Goal: Transaction & Acquisition: Purchase product/service

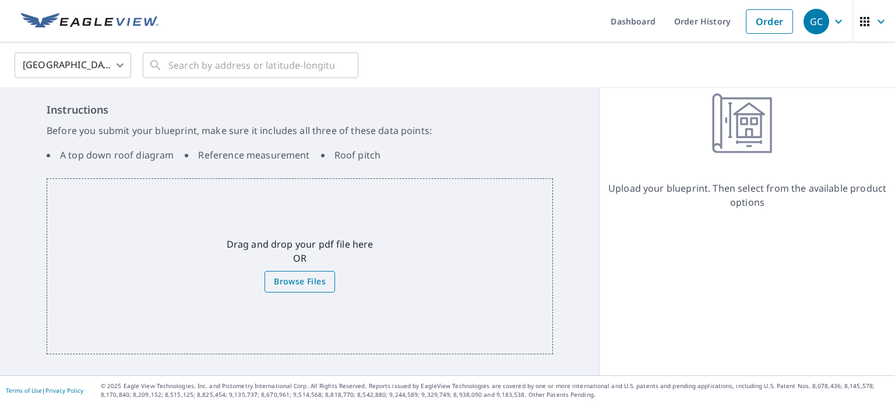
click at [288, 277] on span "Browse Files" at bounding box center [300, 281] width 52 height 15
click at [0, 0] on input "Browse Files" at bounding box center [0, 0] width 0 height 0
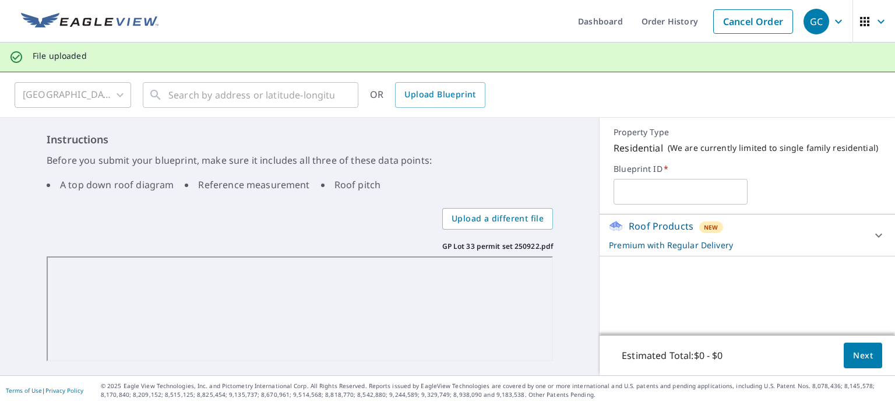
click at [658, 197] on input "text" at bounding box center [679, 191] width 133 height 33
type input "Lot 33"
click at [645, 246] on p "Premium with Regular Delivery" at bounding box center [737, 245] width 256 height 12
click at [853, 351] on span "Next" at bounding box center [863, 355] width 20 height 15
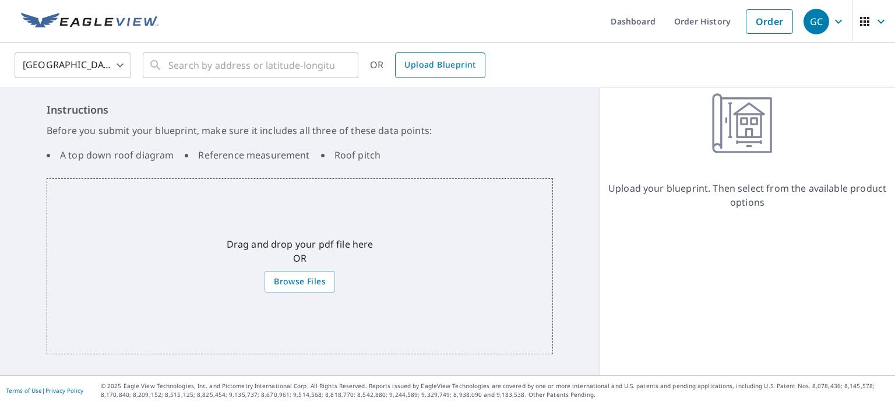
click at [444, 63] on span "Upload Blueprint" at bounding box center [439, 65] width 71 height 15
click at [466, 79] on div "United States [GEOGRAPHIC_DATA] ​ ​ OR Upload Blueprint" at bounding box center [443, 64] width 875 height 27
click at [464, 62] on span "Upload Blueprint" at bounding box center [439, 65] width 71 height 15
click at [459, 68] on span "Upload Blueprint" at bounding box center [439, 65] width 71 height 15
click at [301, 279] on span "Browse Files" at bounding box center [300, 281] width 52 height 15
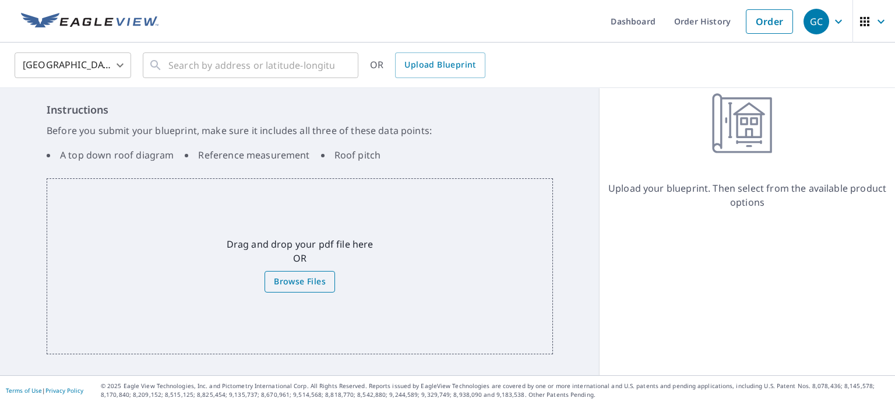
click at [0, 0] on input "Browse Files" at bounding box center [0, 0] width 0 height 0
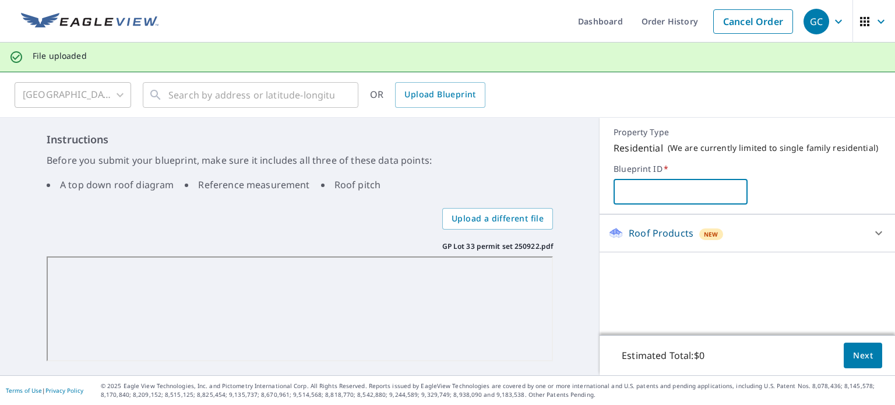
click at [663, 204] on input "text" at bounding box center [679, 191] width 133 height 33
type input "Lot 33"
click at [727, 231] on div "Roof Products New" at bounding box center [737, 233] width 256 height 14
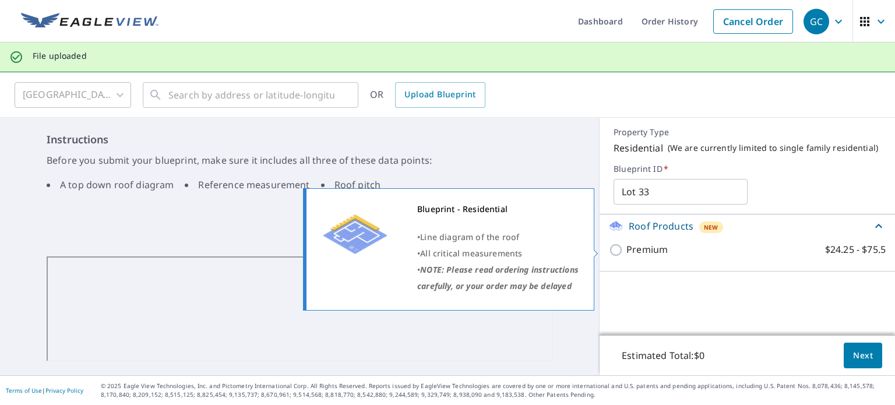
click at [615, 252] on input "Premium $24.25 - $75.5" at bounding box center [617, 250] width 17 height 14
checkbox input "true"
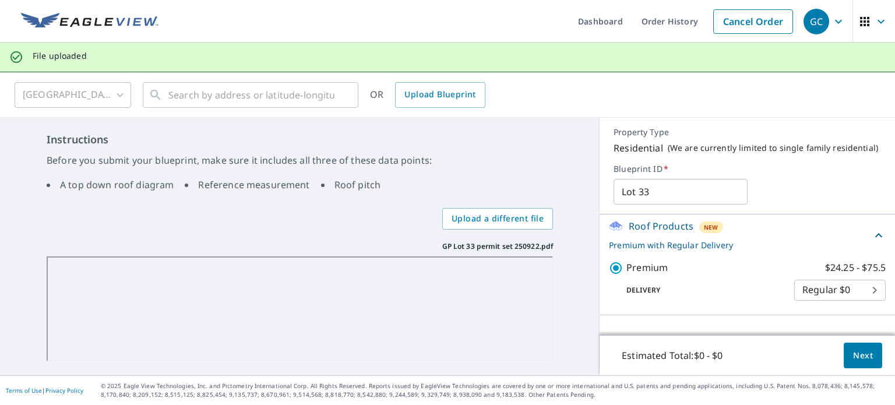
click at [853, 356] on span "Next" at bounding box center [863, 355] width 20 height 15
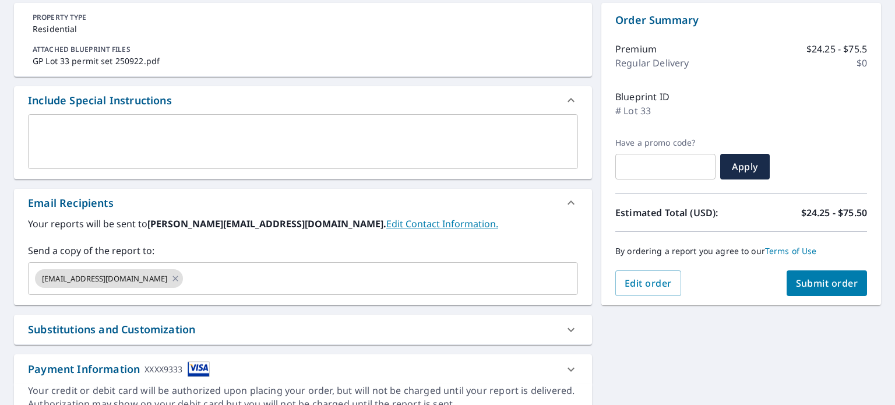
scroll to position [117, 0]
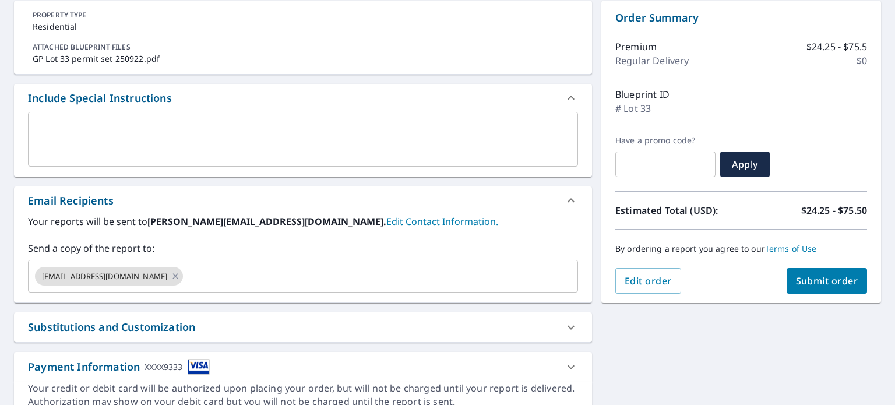
click at [835, 279] on span "Submit order" at bounding box center [827, 280] width 62 height 13
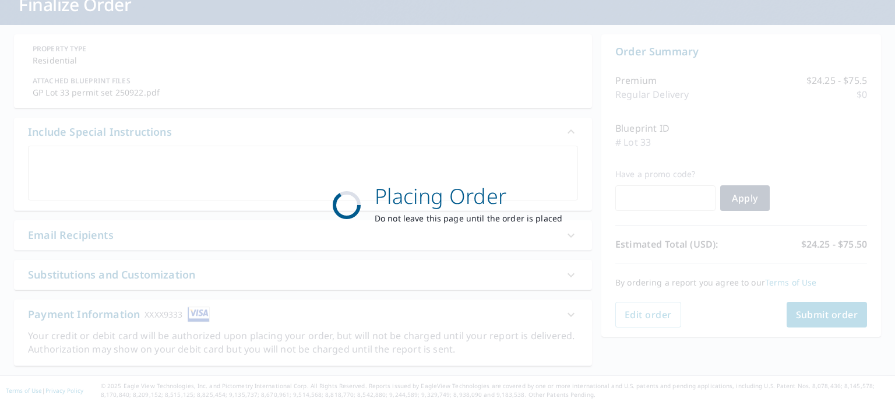
scroll to position [82, 0]
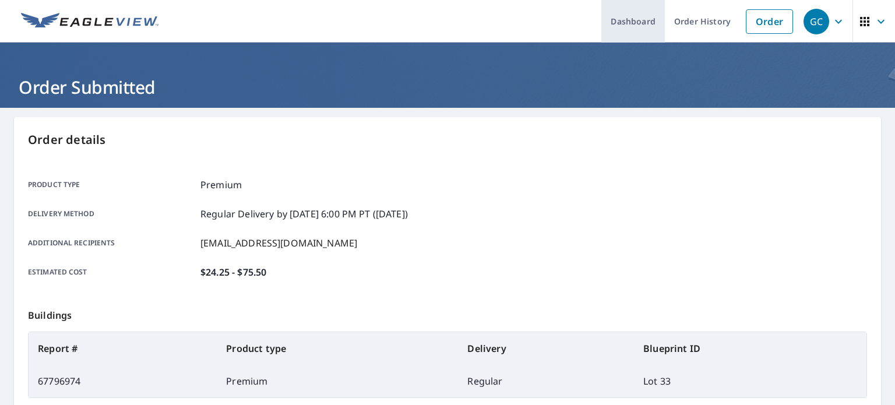
click at [634, 26] on link "Dashboard" at bounding box center [633, 21] width 64 height 43
